Goal: Transaction & Acquisition: Book appointment/travel/reservation

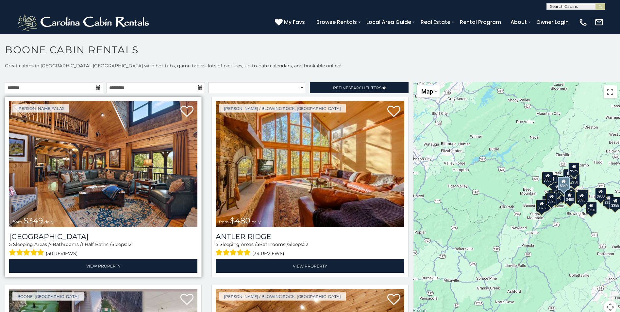
click at [75, 154] on img at bounding box center [103, 164] width 188 height 126
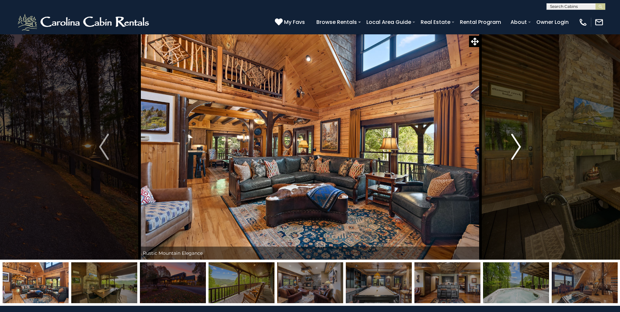
click at [518, 147] on img "Next" at bounding box center [516, 147] width 10 height 26
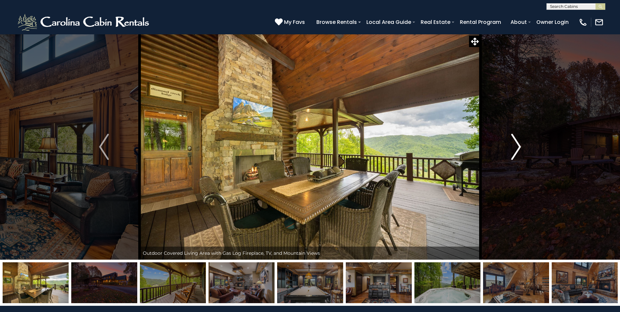
click at [518, 147] on img "Next" at bounding box center [516, 147] width 10 height 26
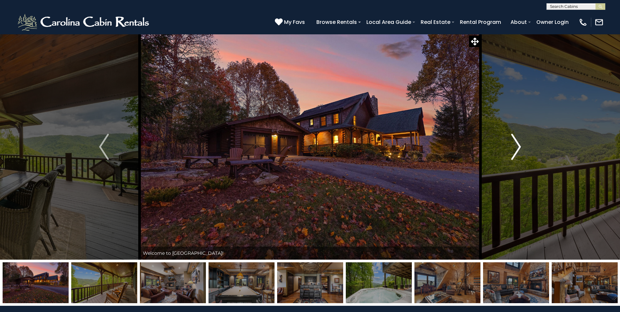
click at [518, 147] on img "Next" at bounding box center [516, 147] width 10 height 26
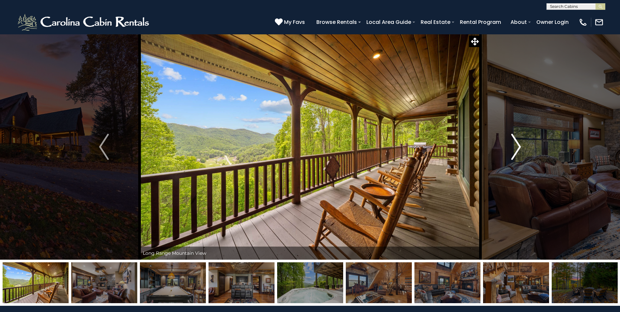
click at [518, 147] on img "Next" at bounding box center [516, 147] width 10 height 26
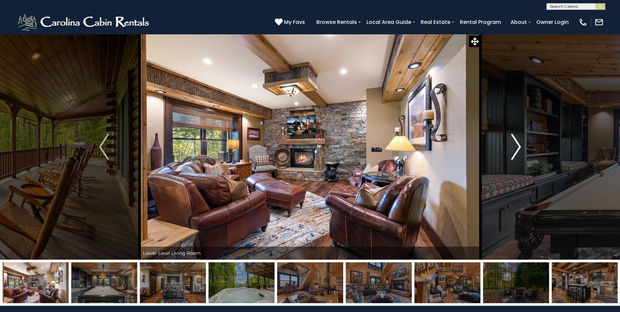
click at [518, 147] on img "Next" at bounding box center [516, 147] width 10 height 26
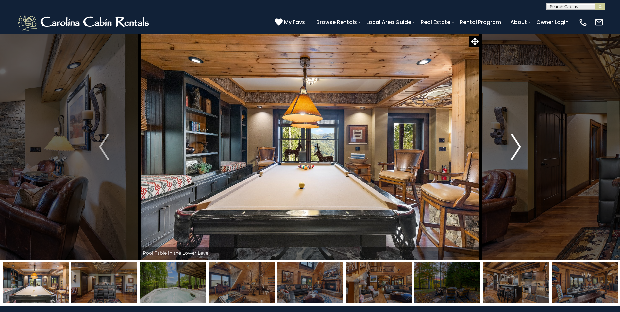
click at [518, 147] on img "Next" at bounding box center [516, 147] width 10 height 26
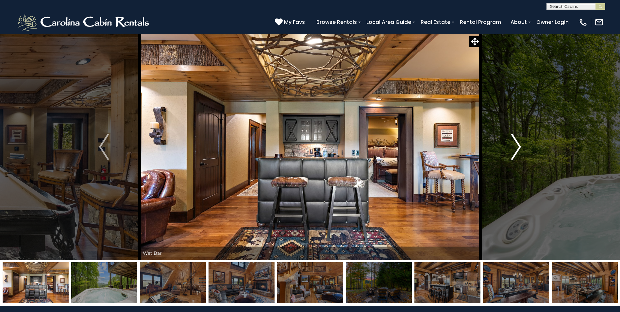
click at [518, 147] on img "Next" at bounding box center [516, 147] width 10 height 26
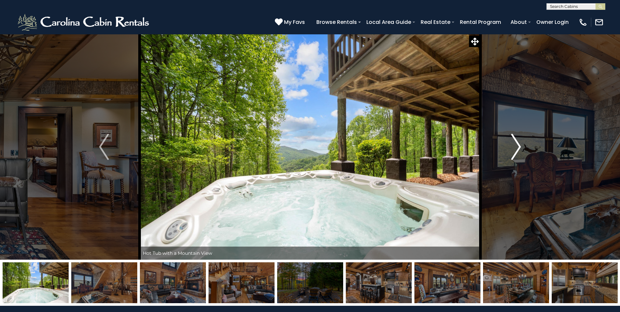
click at [518, 147] on img "Next" at bounding box center [516, 147] width 10 height 26
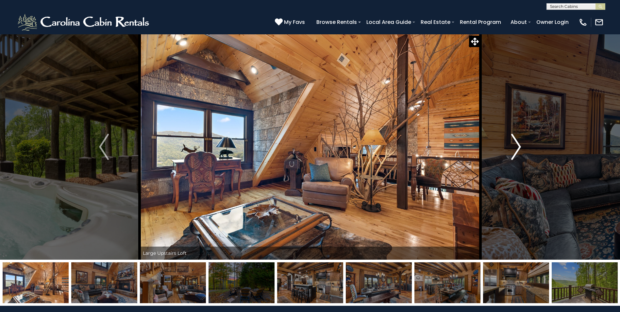
click at [517, 148] on img "Next" at bounding box center [516, 147] width 10 height 26
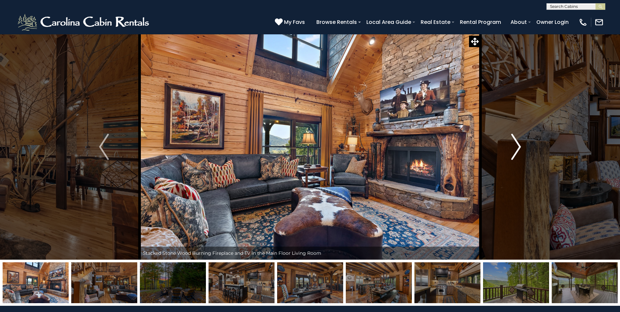
click at [514, 146] on img "Next" at bounding box center [516, 147] width 10 height 26
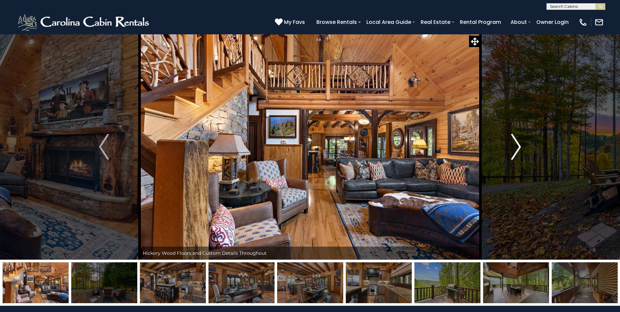
click at [514, 146] on img "Next" at bounding box center [516, 147] width 10 height 26
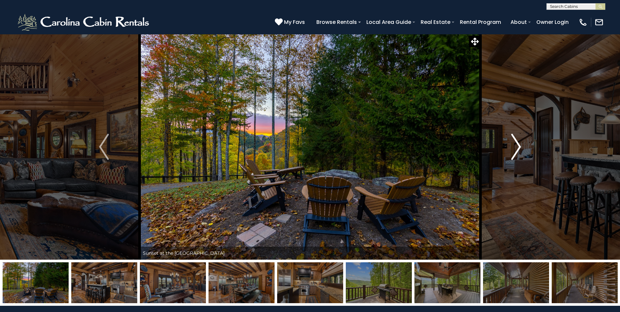
click at [518, 149] on img "Next" at bounding box center [516, 147] width 10 height 26
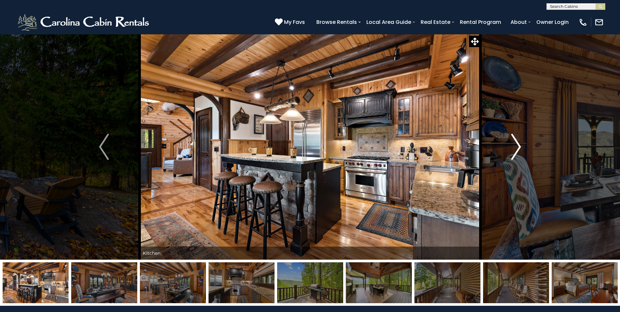
click at [518, 149] on img "Next" at bounding box center [516, 147] width 10 height 26
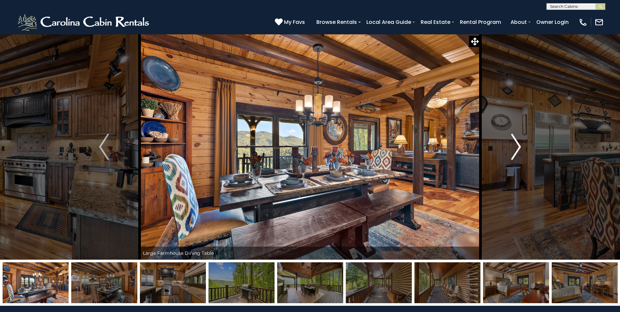
click at [518, 149] on img "Next" at bounding box center [516, 147] width 10 height 26
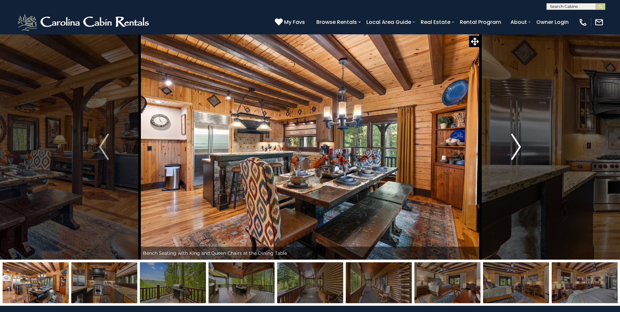
click at [518, 149] on img "Next" at bounding box center [516, 147] width 10 height 26
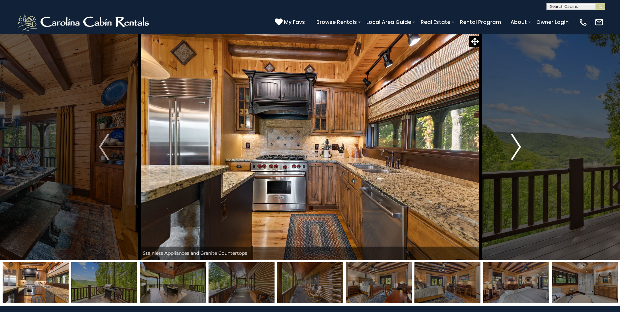
click at [518, 149] on img "Next" at bounding box center [516, 147] width 10 height 26
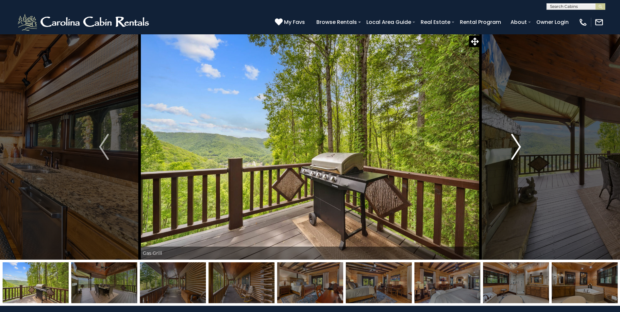
click at [518, 149] on img "Next" at bounding box center [516, 147] width 10 height 26
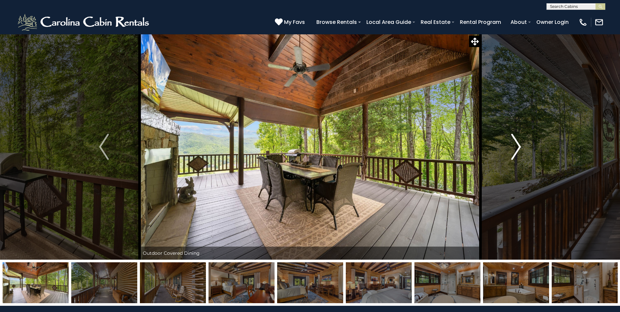
click at [518, 149] on img "Next" at bounding box center [516, 147] width 10 height 26
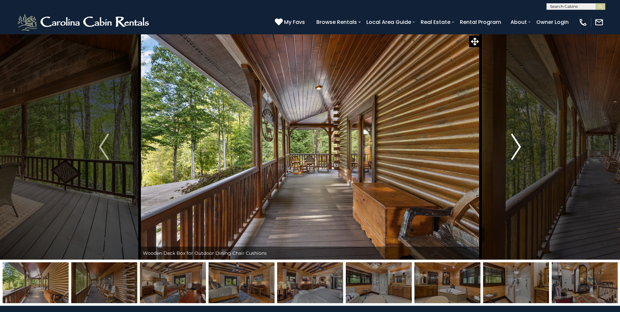
click at [518, 149] on img "Next" at bounding box center [516, 147] width 10 height 26
